Goal: Task Accomplishment & Management: Manage account settings

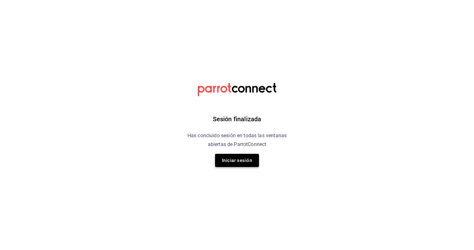
click at [245, 159] on button "Iniciar sesión" at bounding box center [237, 160] width 44 height 13
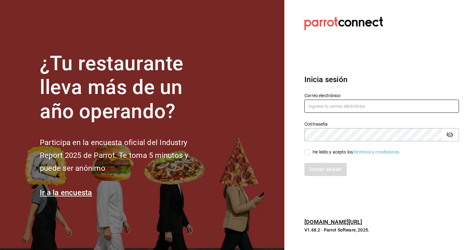
click at [347, 108] on input "text" at bounding box center [381, 106] width 155 height 13
type input "eduardo.robles@grupocosteno.com"
click at [318, 155] on div "He leído y acepto los Términos y condiciones." at bounding box center [357, 152] width 88 height 7
click at [310, 155] on input "He leído y acepto los Términos y condiciones." at bounding box center [307, 153] width 6 height 6
checkbox input "true"
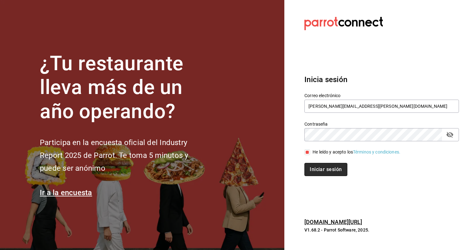
click at [325, 171] on button "Iniciar sesión" at bounding box center [325, 169] width 43 height 13
